Goal: Find specific page/section: Find specific page/section

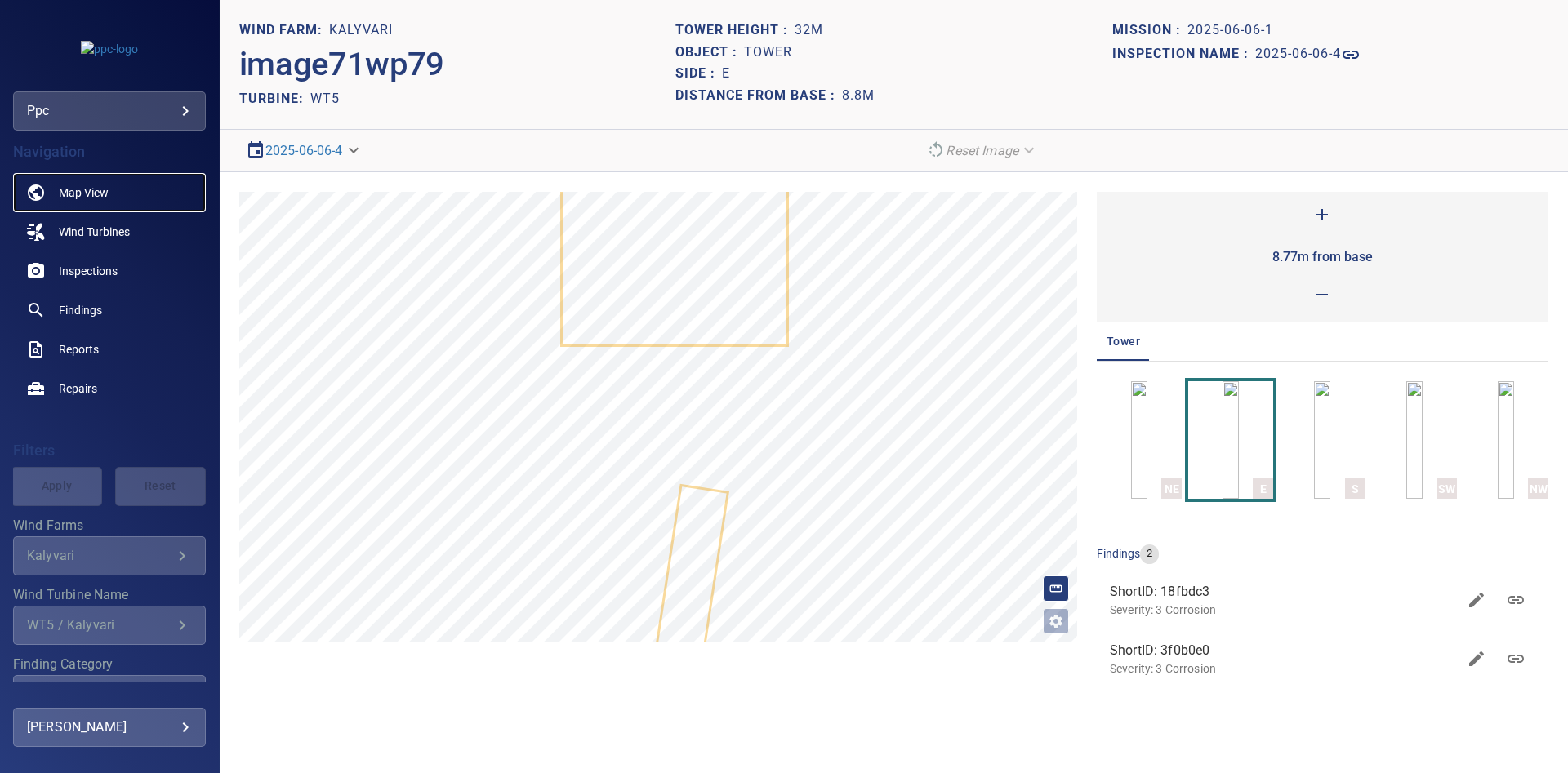
click at [71, 189] on span "Map View" at bounding box center [83, 193] width 50 height 17
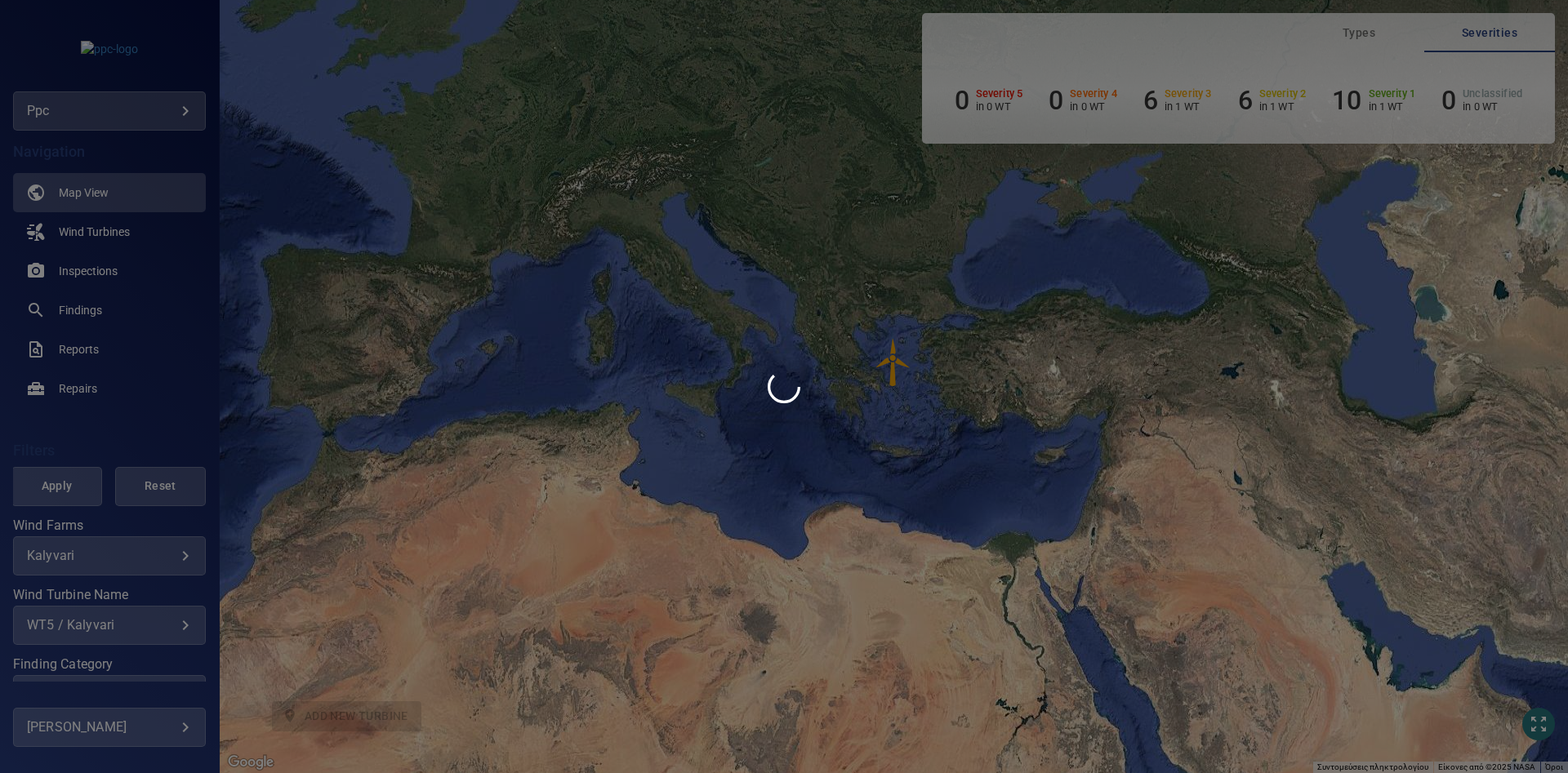
click at [369, 507] on div at bounding box center [784, 386] width 1568 height 773
drag, startPoint x: 1110, startPoint y: 638, endPoint x: 944, endPoint y: 610, distance: 168.3
click at [999, 617] on div at bounding box center [784, 386] width 1568 height 773
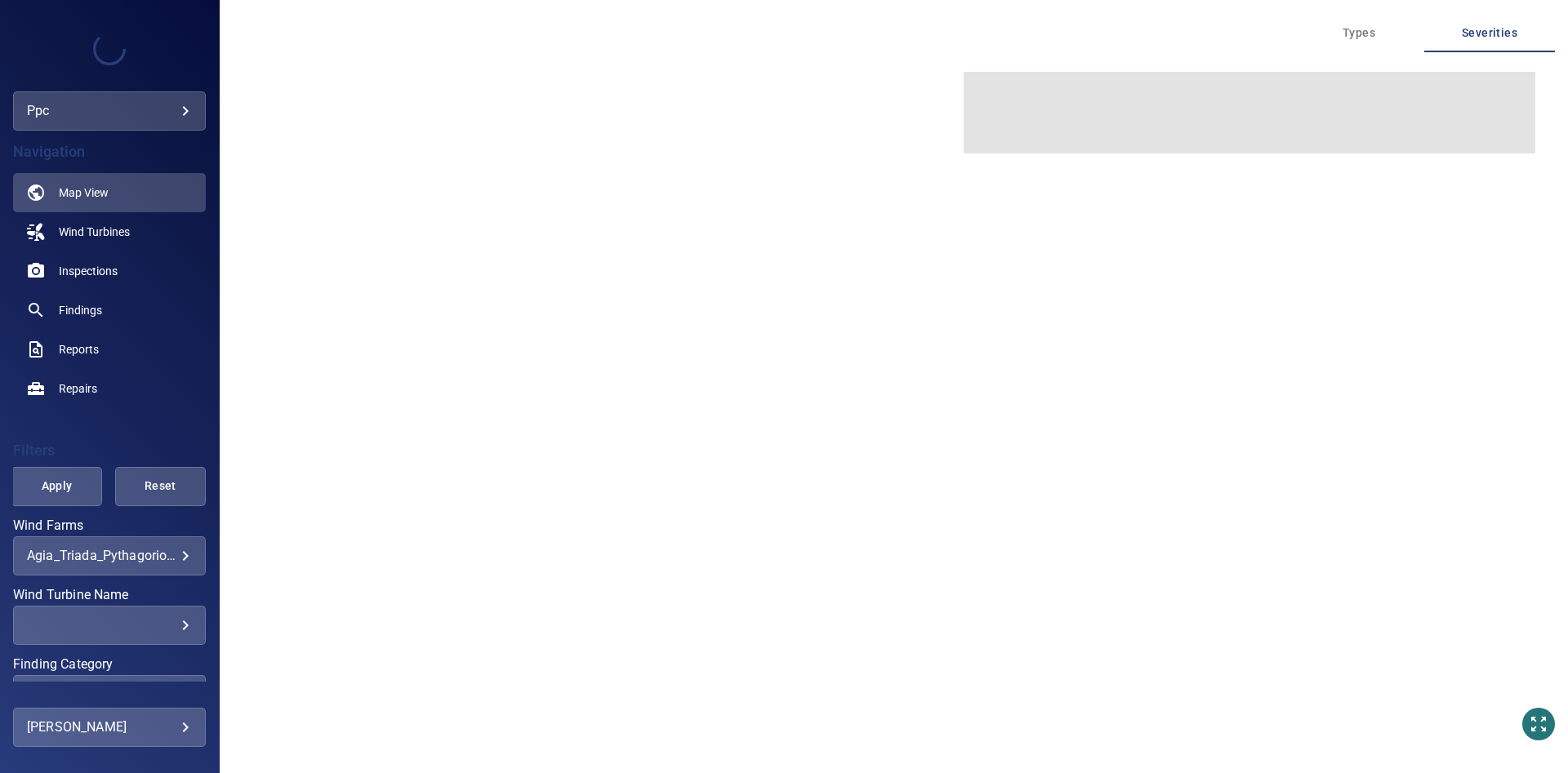
click at [191, 554] on body "**********" at bounding box center [784, 386] width 1568 height 773
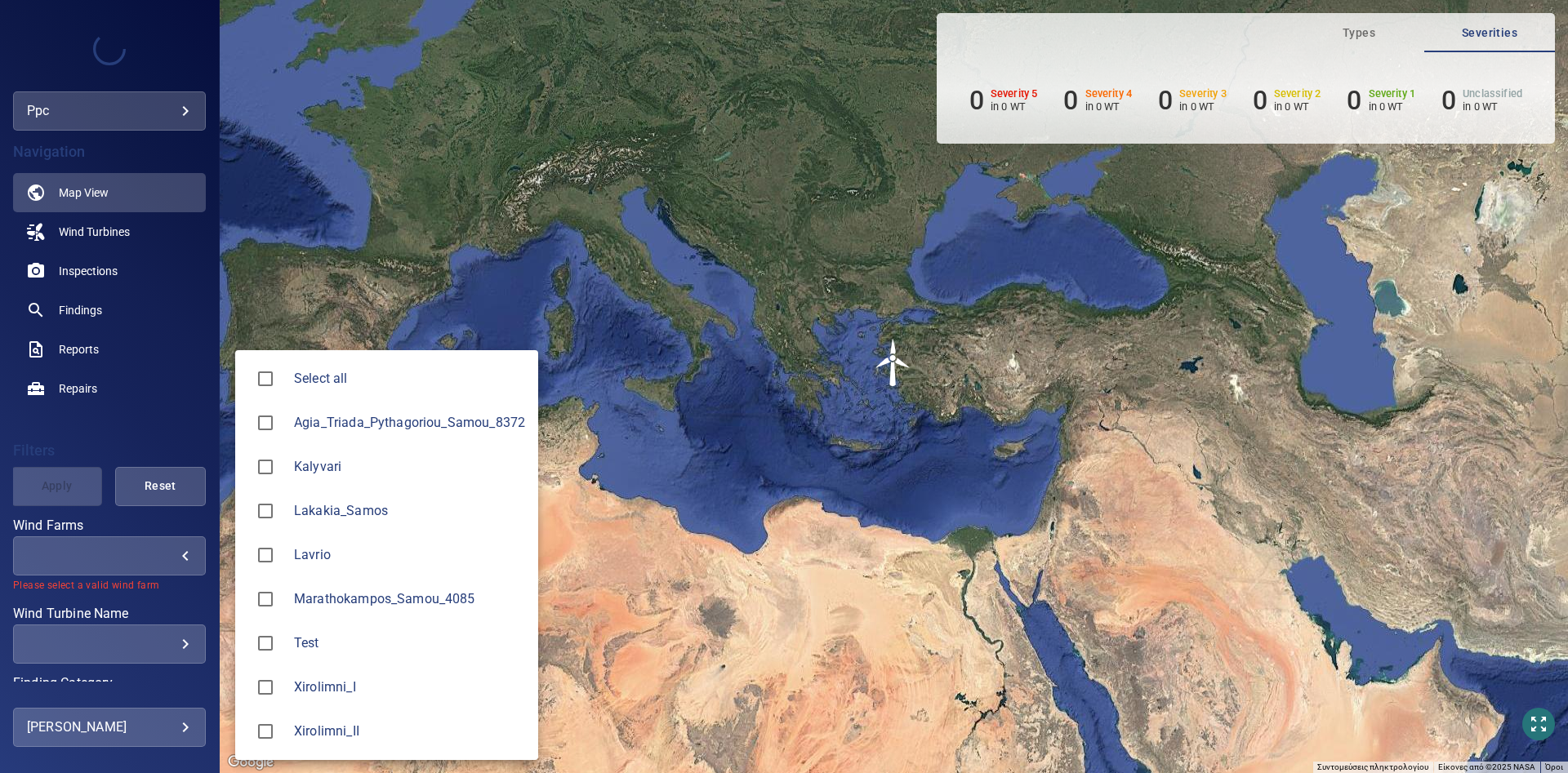
type input "**********"
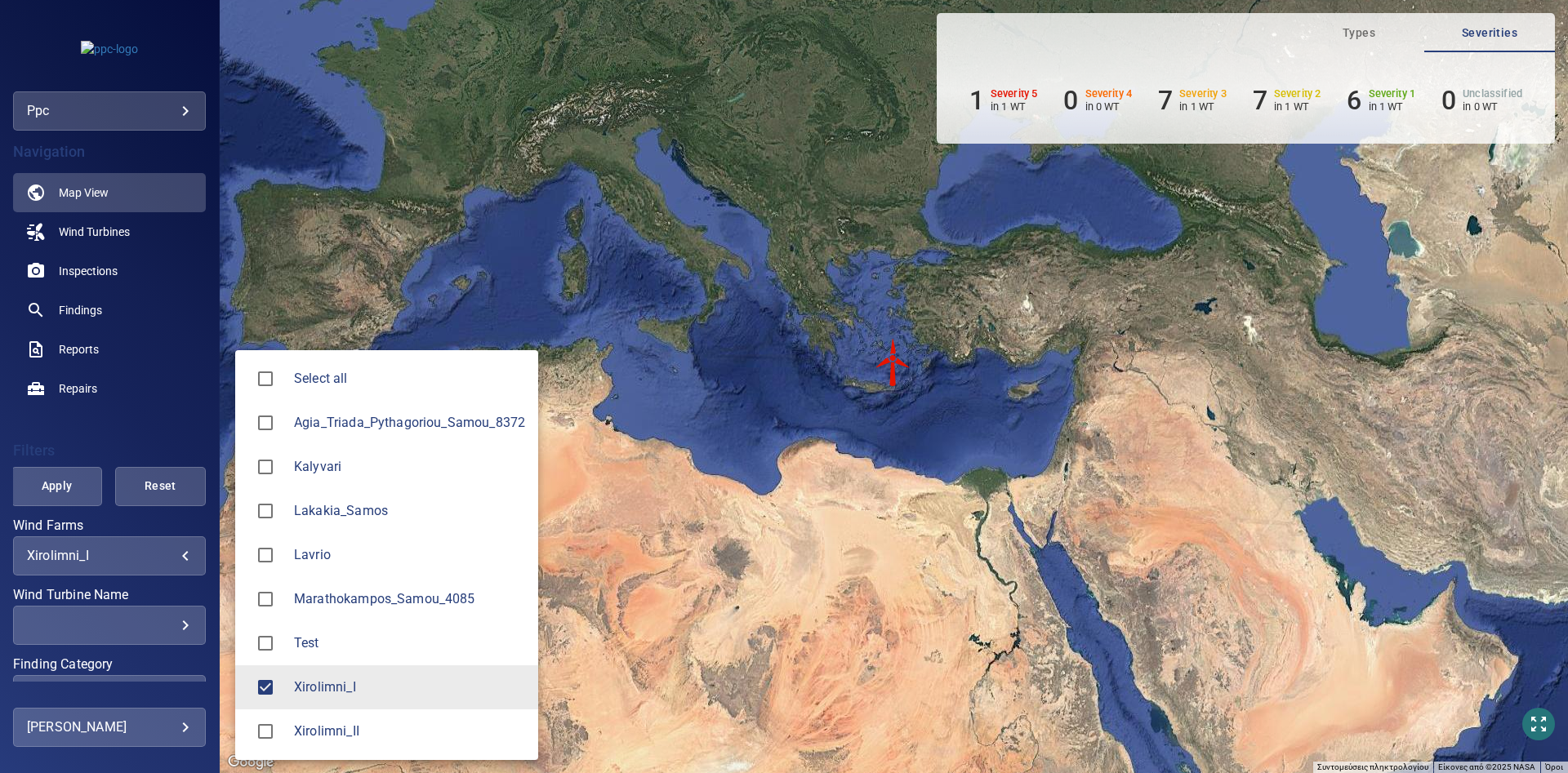
click at [894, 357] on div at bounding box center [784, 386] width 1568 height 773
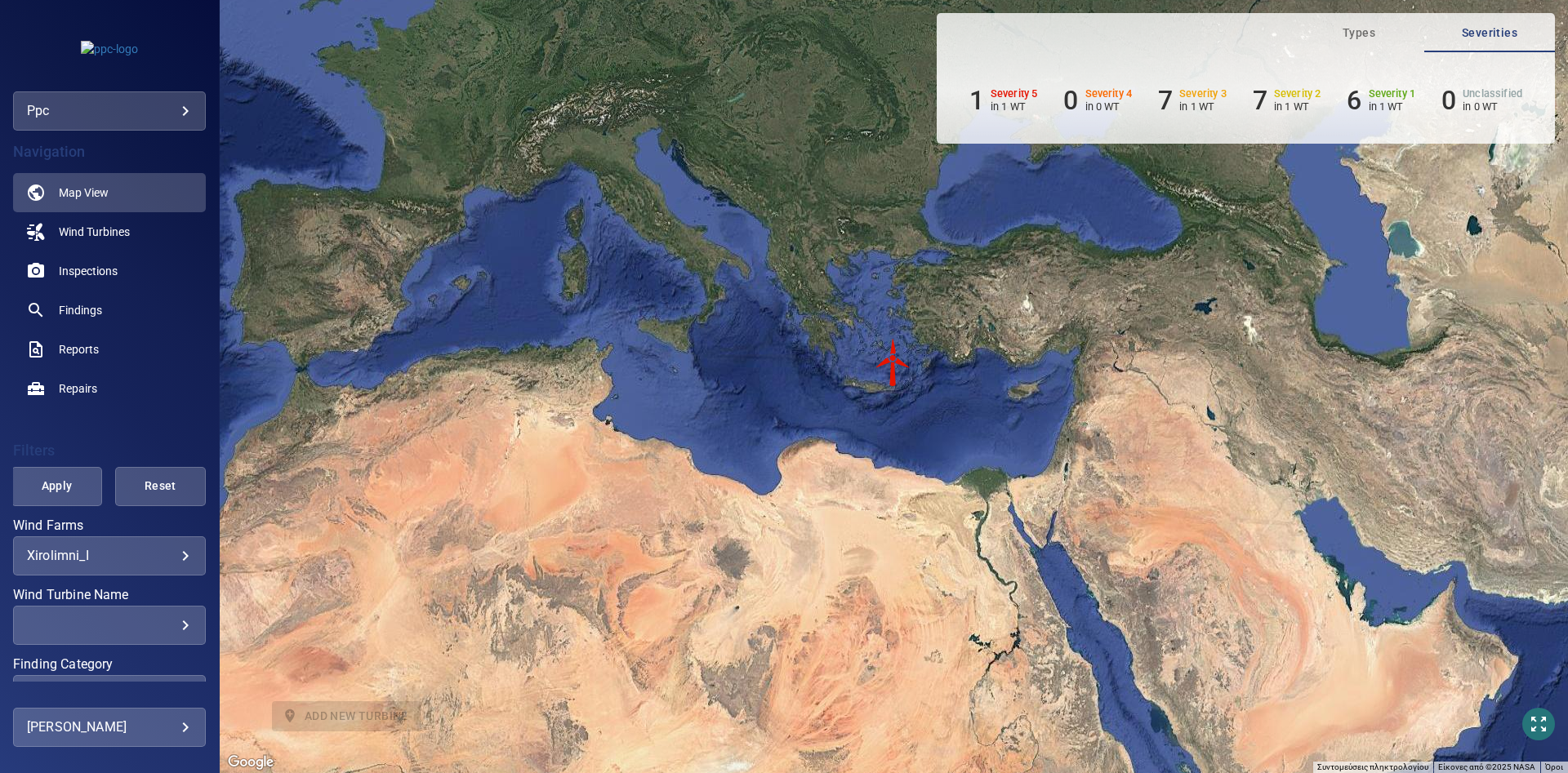
click at [893, 362] on img "WTG3" at bounding box center [893, 362] width 49 height 49
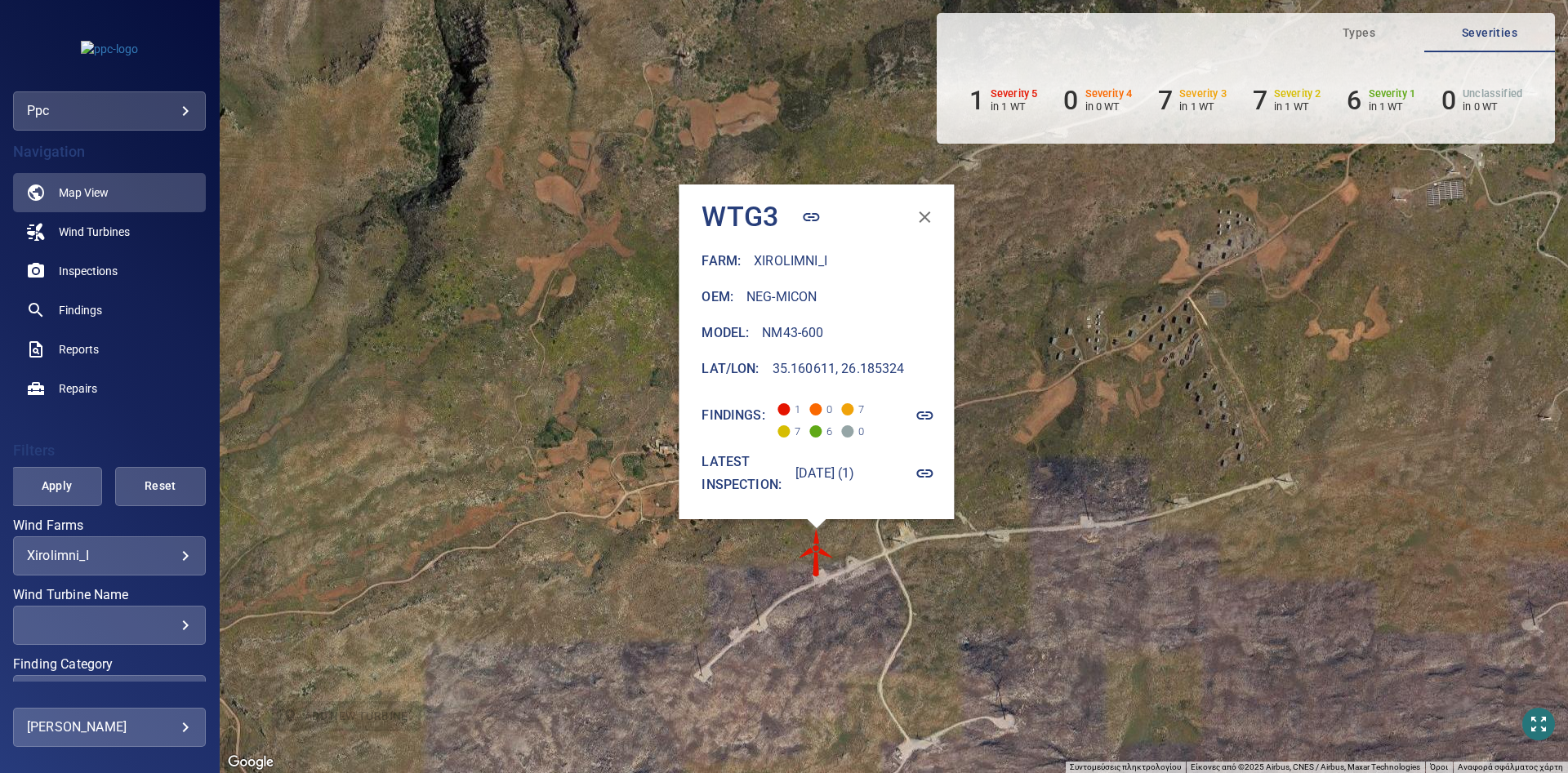
drag, startPoint x: 1172, startPoint y: 323, endPoint x: 1083, endPoint y: 474, distance: 175.3
click at [1083, 474] on div "Για να πλοηγηθείτε, πατήστε τα πλήκτρα με τα βέλη. Για να ενεργοποιήσετε τη μετ…" at bounding box center [894, 386] width 1348 height 773
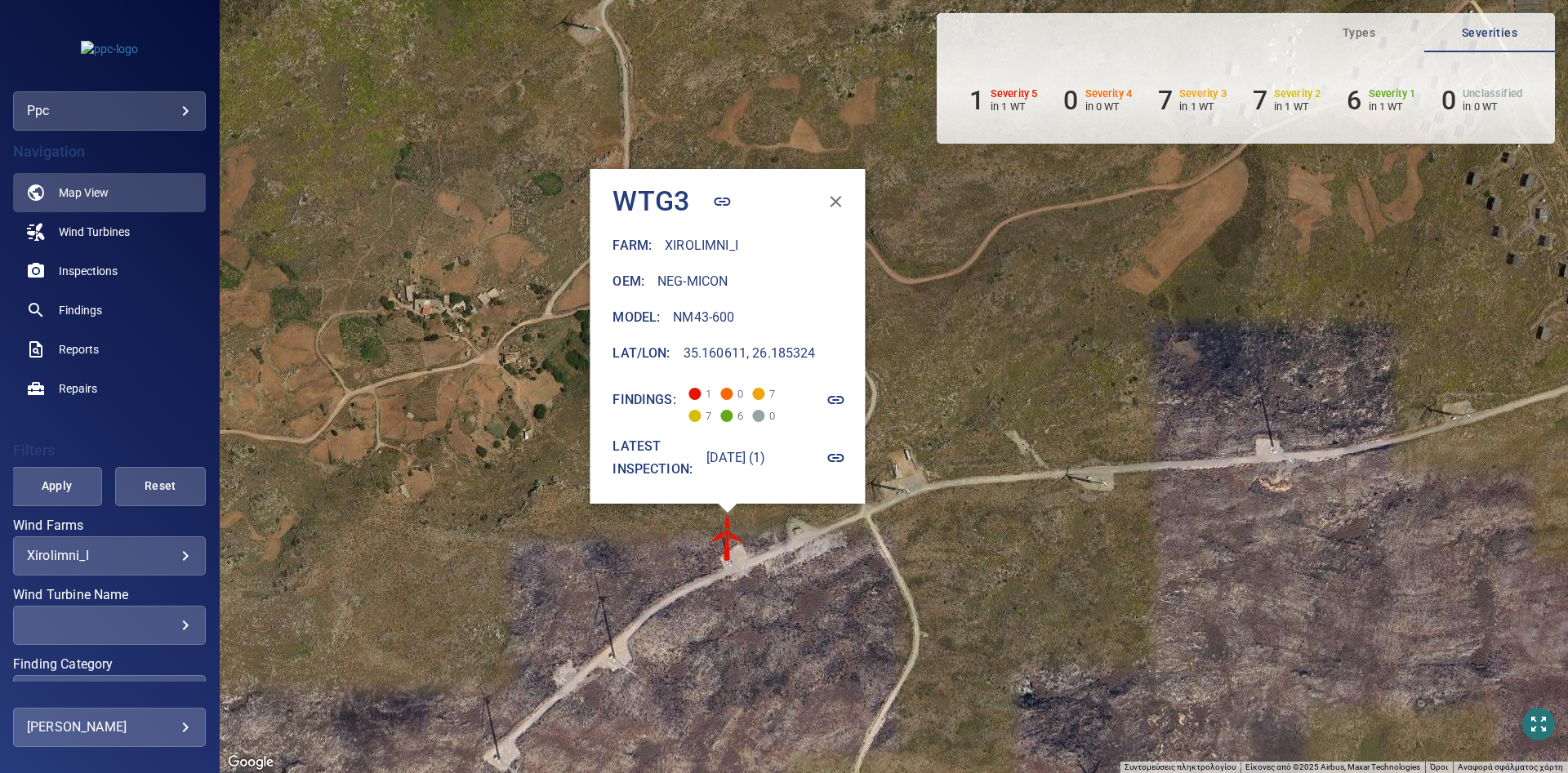
click at [847, 398] on icon "button" at bounding box center [835, 400] width 19 height 19
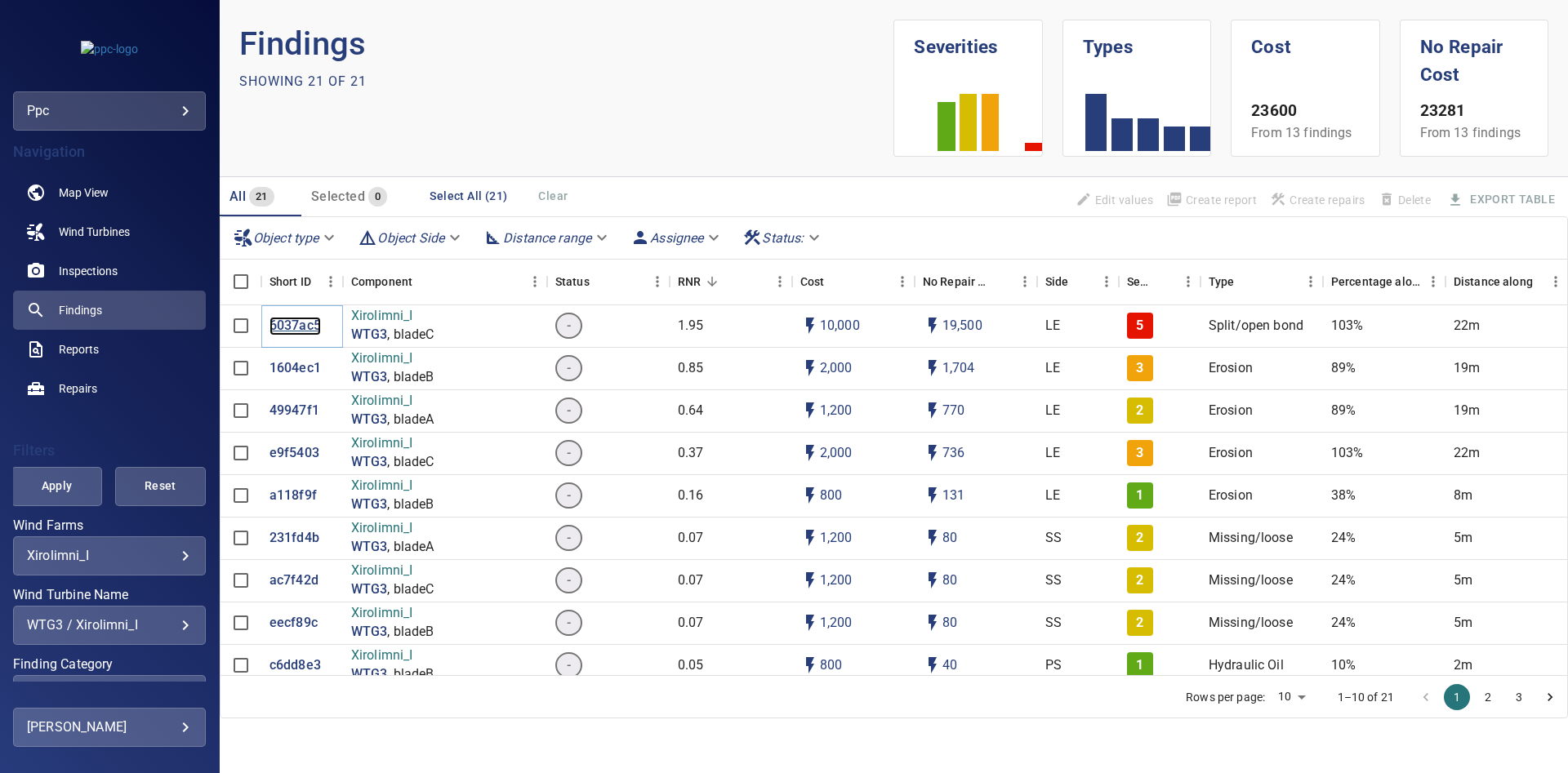
click at [281, 320] on p "6037ac5" at bounding box center [295, 326] width 52 height 19
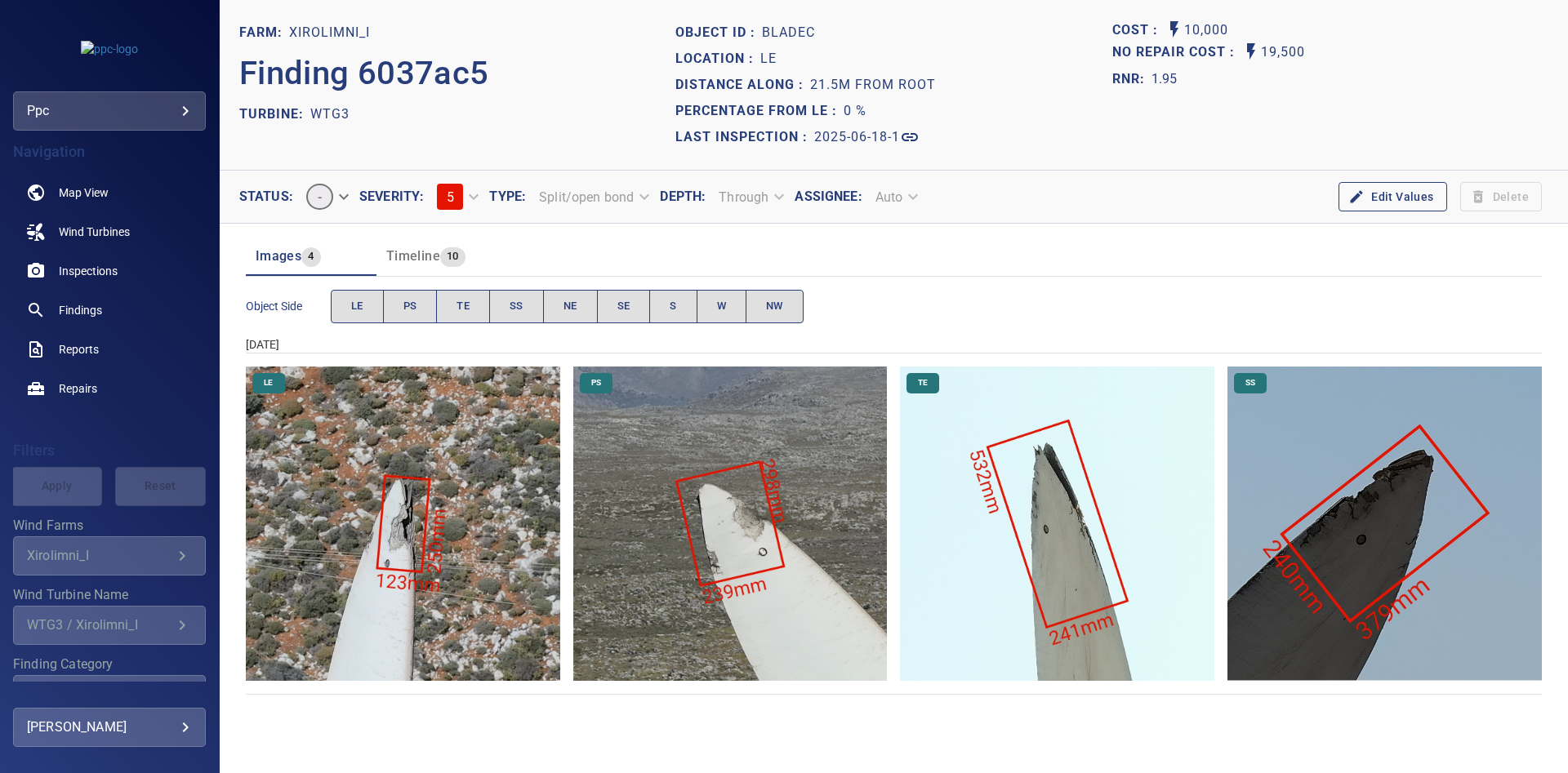
click at [435, 515] on img "Xirolimni_I/WTG3/2025-06-18-1/2025-06-18-2/image77wp84.jpg" at bounding box center [403, 524] width 315 height 315
